Goal: Task Accomplishment & Management: Complete application form

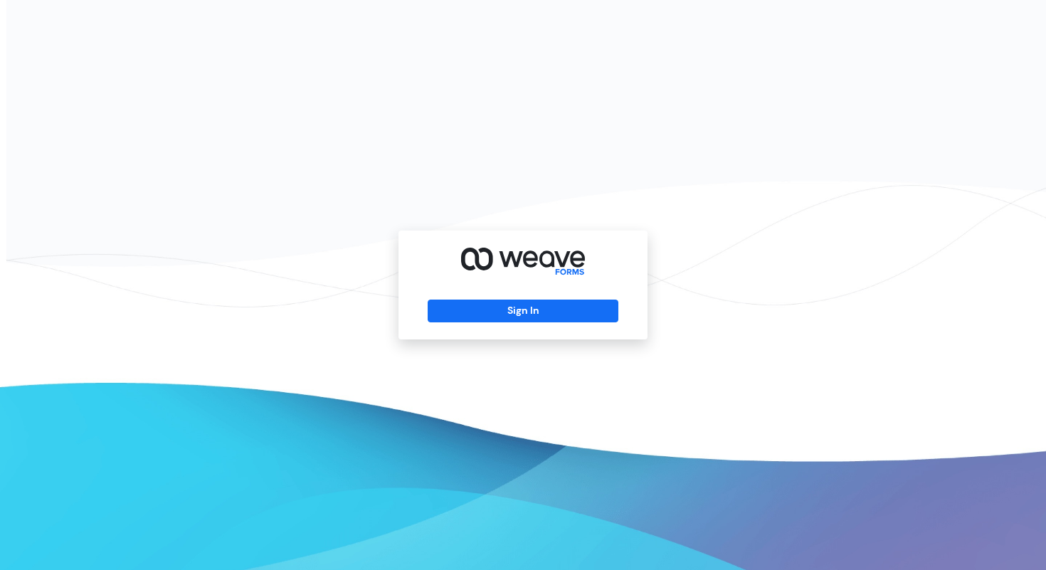
click at [561, 327] on div "Sign In" at bounding box center [523, 285] width 249 height 109
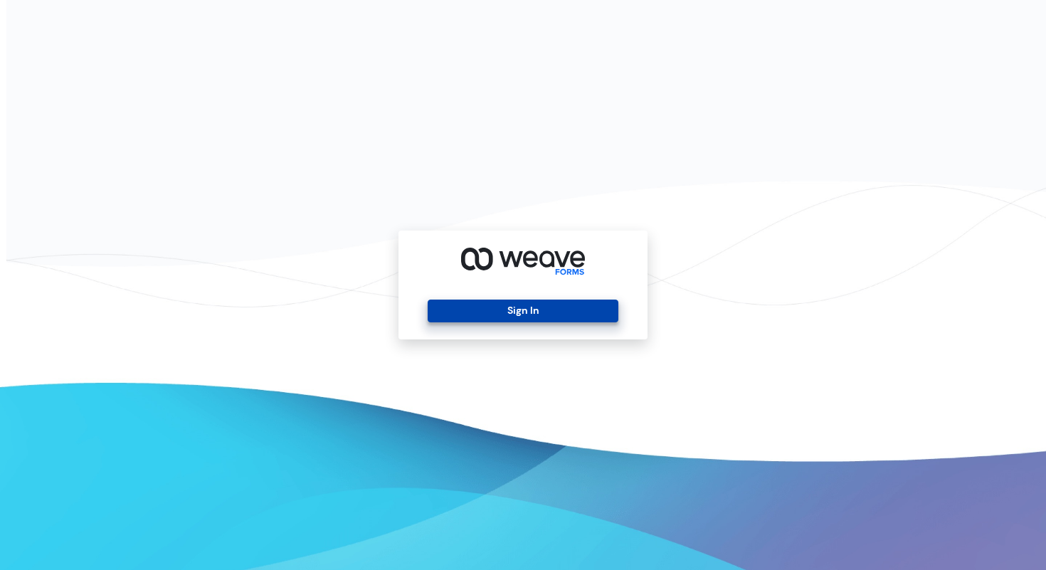
click at [556, 319] on button "Sign In" at bounding box center [523, 311] width 190 height 23
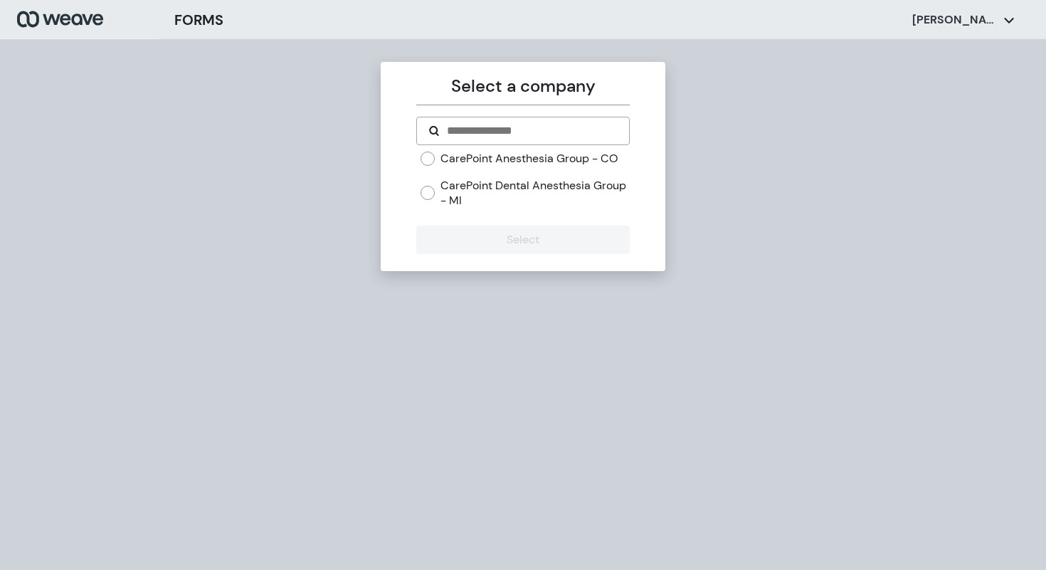
click at [454, 185] on label "CarePoint Dental Anesthesia Group - MI" at bounding box center [535, 193] width 189 height 31
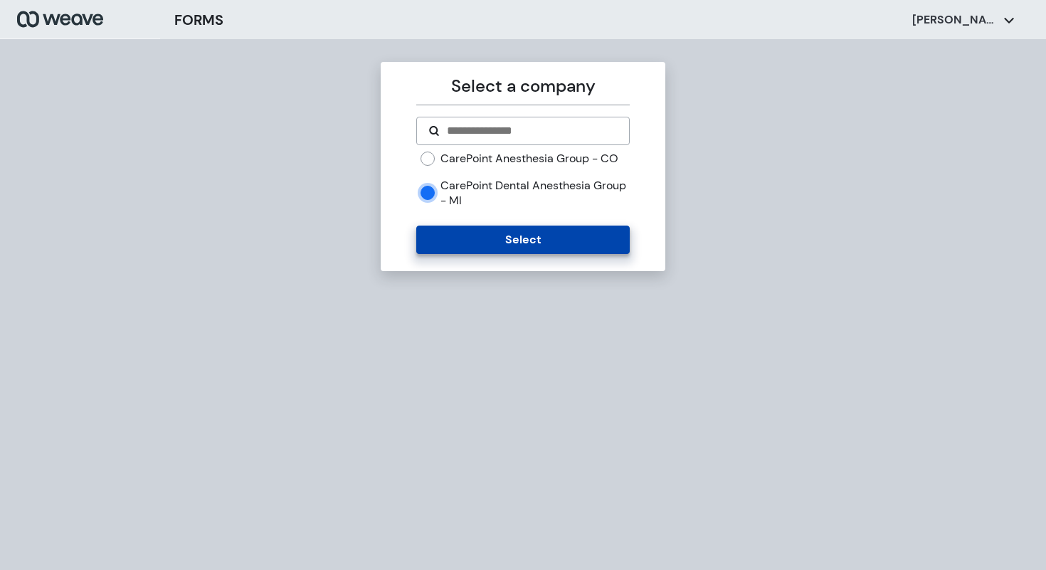
click at [477, 245] on button "Select" at bounding box center [522, 240] width 213 height 28
